Goal: Information Seeking & Learning: Learn about a topic

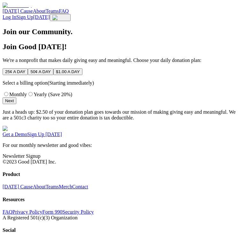
click at [32, 8] on link at bounding box center [17, 5] width 29 height 5
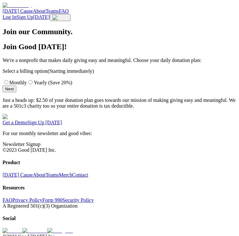
click at [68, 15] on img at bounding box center [60, 17] width 16 height 5
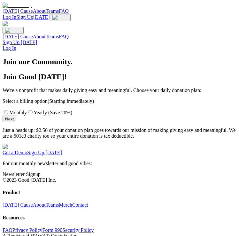
click at [21, 28] on img at bounding box center [13, 30] width 16 height 5
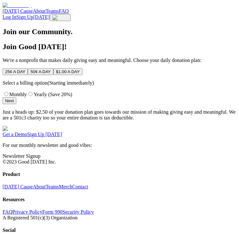
scroll to position [64, 0]
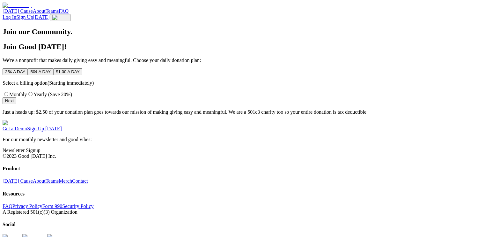
click at [40, 115] on main "Join our Community. Join Good Today! We're a nonprofit that makes daily giving …" at bounding box center [243, 70] width 480 height 87
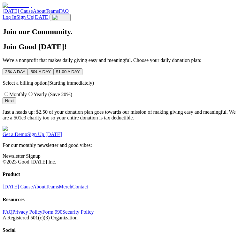
click at [68, 15] on img "Toggle navigation menu" at bounding box center [60, 17] width 16 height 5
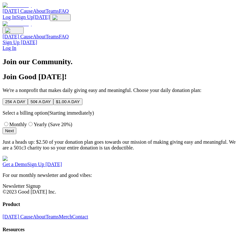
click at [21, 28] on img "Close navigation menu" at bounding box center [13, 30] width 16 height 5
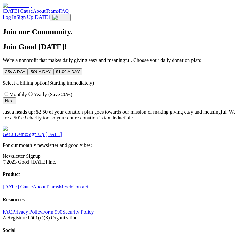
click at [68, 15] on img "Toggle navigation menu" at bounding box center [60, 17] width 16 height 5
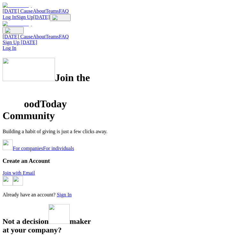
click at [21, 28] on img "Close navigation menu" at bounding box center [13, 30] width 16 height 5
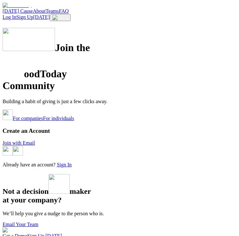
click at [43, 121] on link "For companies" at bounding box center [28, 118] width 30 height 5
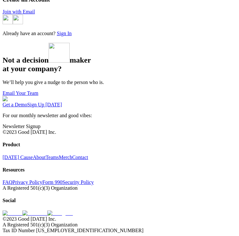
click at [38, 96] on link "Email Your Team" at bounding box center [21, 92] width 36 height 5
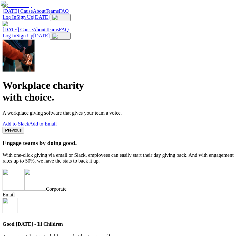
click at [68, 34] on img "Toggle navigation menu" at bounding box center [60, 36] width 16 height 5
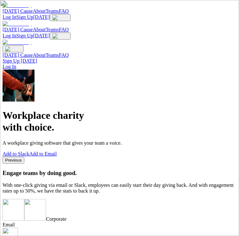
click at [230, 40] on div at bounding box center [120, 46] width 234 height 13
click at [21, 46] on img "Close navigation menu" at bounding box center [13, 48] width 16 height 5
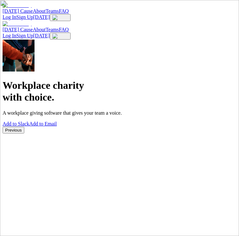
click at [68, 34] on img "Toggle navigation menu" at bounding box center [60, 36] width 16 height 5
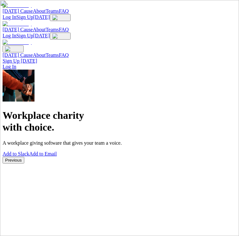
click at [21, 46] on img "Close navigation menu" at bounding box center [13, 48] width 16 height 5
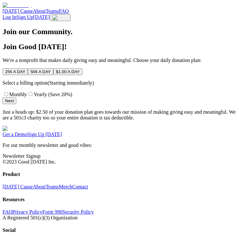
click at [68, 15] on img "Toggle navigation menu" at bounding box center [60, 17] width 16 height 5
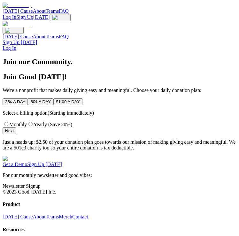
click at [26, 40] on div "Today's Cause About Teams FAQ" at bounding box center [120, 37] width 234 height 6
click at [45, 40] on div "Today's Cause About Teams FAQ" at bounding box center [120, 37] width 234 height 6
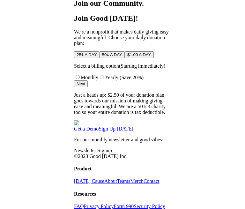
scroll to position [64, 0]
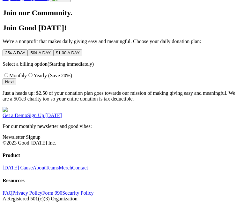
scroll to position [0, 0]
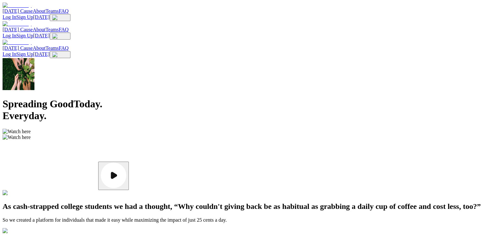
click at [400, 91] on div at bounding box center [243, 91] width 480 height 0
